Goal: Task Accomplishment & Management: Manage account settings

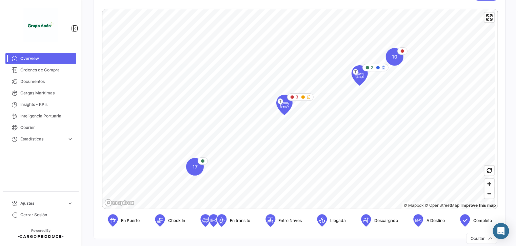
scroll to position [68, 0]
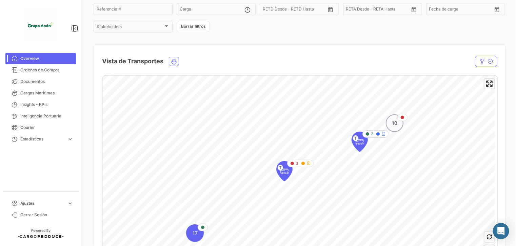
click at [396, 123] on span "10" at bounding box center [394, 123] width 5 height 7
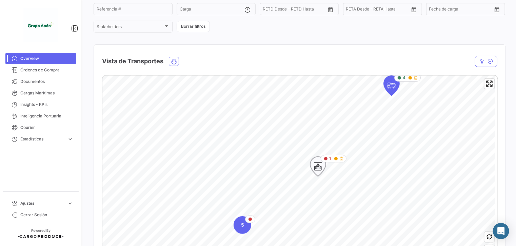
click at [315, 166] on icon "Map marker" at bounding box center [317, 167] width 9 height 14
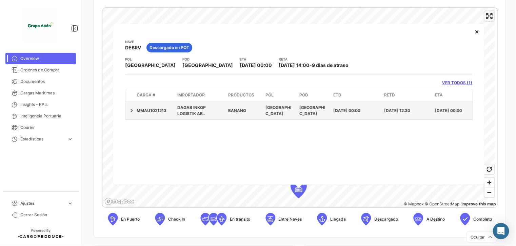
scroll to position [170, 0]
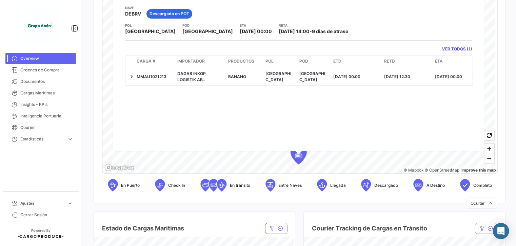
click at [90, 187] on div "¿Qué hay de nuevo? 0 J Overview Producto Producto Importadores Importadores Exp…" at bounding box center [299, 123] width 433 height 246
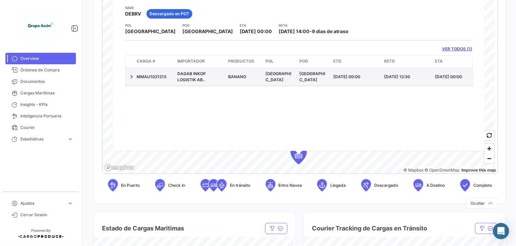
click at [203, 75] on span "DAGAB INKOP LOGISTIK AB.." at bounding box center [191, 76] width 28 height 11
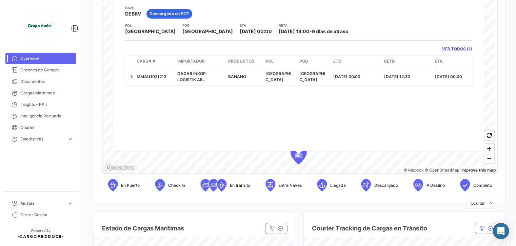
click at [73, 168] on mat-nav-list "Overview Órdenes de Compra Documentos Cargas Marítimas Insights - KPIs Intelige…" at bounding box center [40, 119] width 81 height 139
click at [34, 74] on link "Órdenes de Compra" at bounding box center [40, 70] width 71 height 12
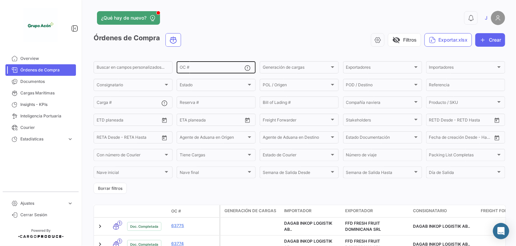
click at [191, 67] on input "OC #" at bounding box center [212, 68] width 65 height 5
click at [207, 62] on div "OC #" at bounding box center [212, 66] width 65 height 13
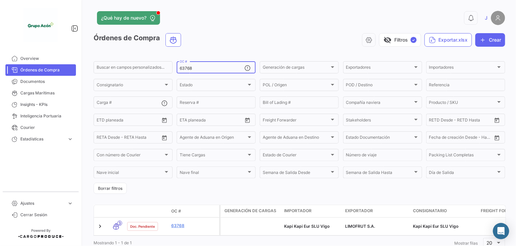
type input "63768"
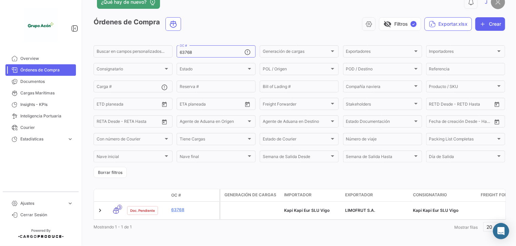
scroll to position [23, 0]
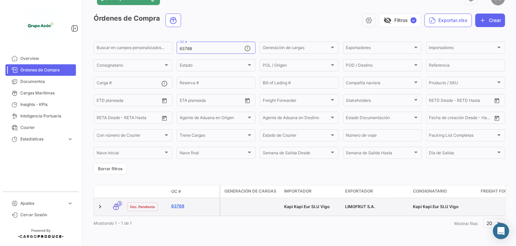
click at [173, 203] on link "63768" at bounding box center [193, 206] width 45 height 6
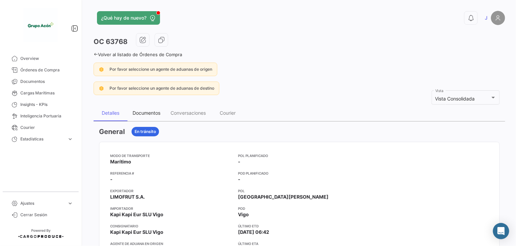
click at [141, 120] on div "Documentos" at bounding box center [146, 113] width 38 height 16
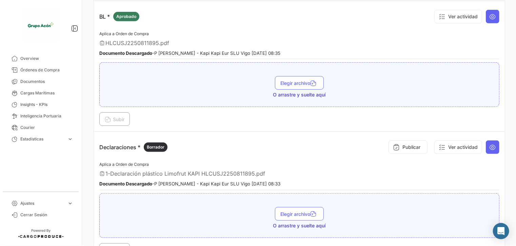
scroll to position [136, 0]
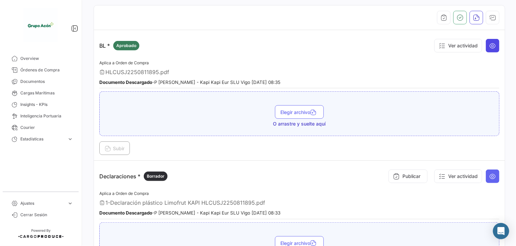
click at [489, 45] on icon at bounding box center [492, 45] width 7 height 7
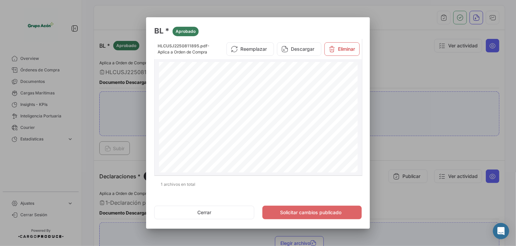
scroll to position [3, 0]
click at [201, 210] on button "Cerrar" at bounding box center [204, 213] width 100 height 14
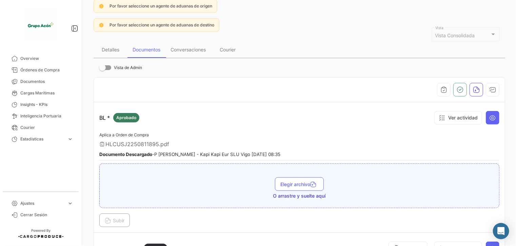
scroll to position [0, 0]
